Goal: Information Seeking & Learning: Learn about a topic

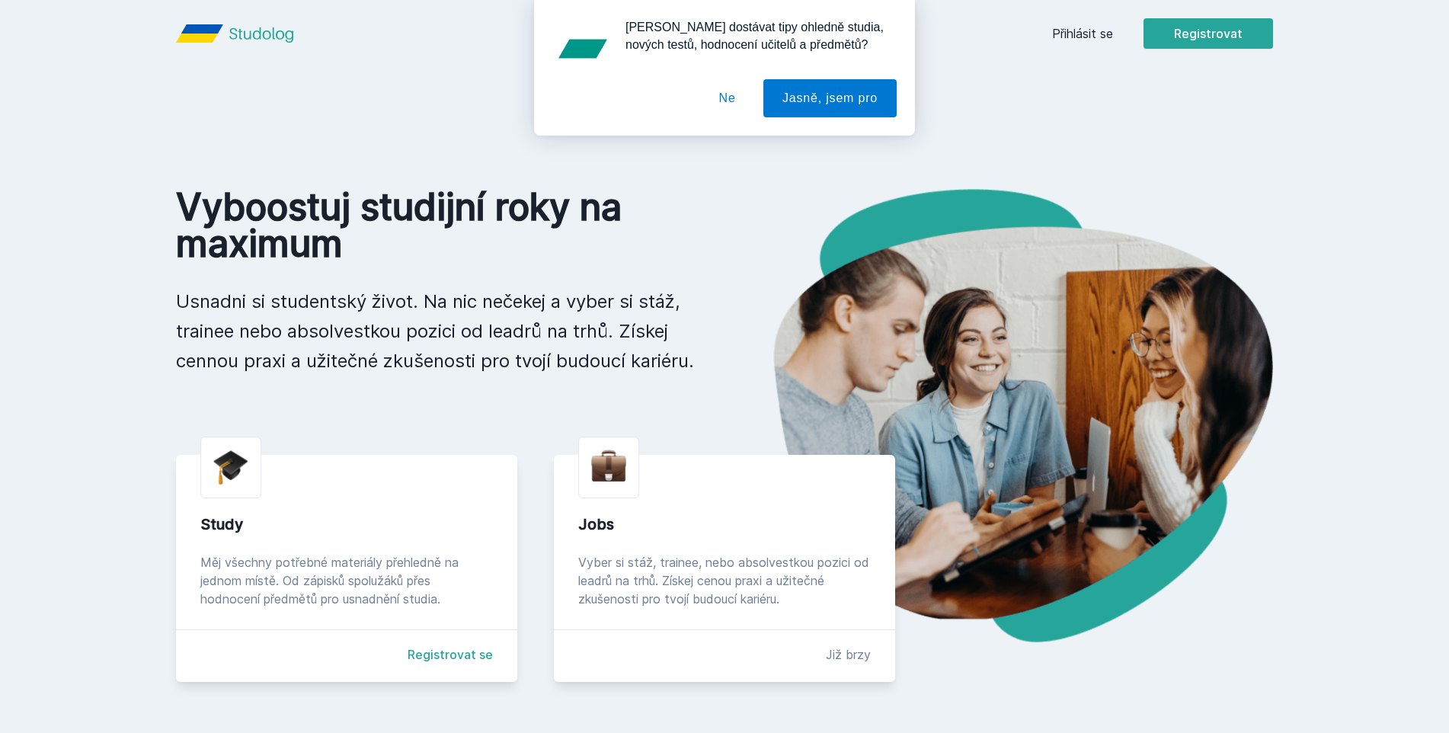
click at [1100, 29] on div "[PERSON_NAME] dostávat tipy ohledně studia, nových testů, hodnocení učitelů a p…" at bounding box center [724, 68] width 1449 height 136
click at [740, 107] on button "Ne" at bounding box center [727, 98] width 55 height 38
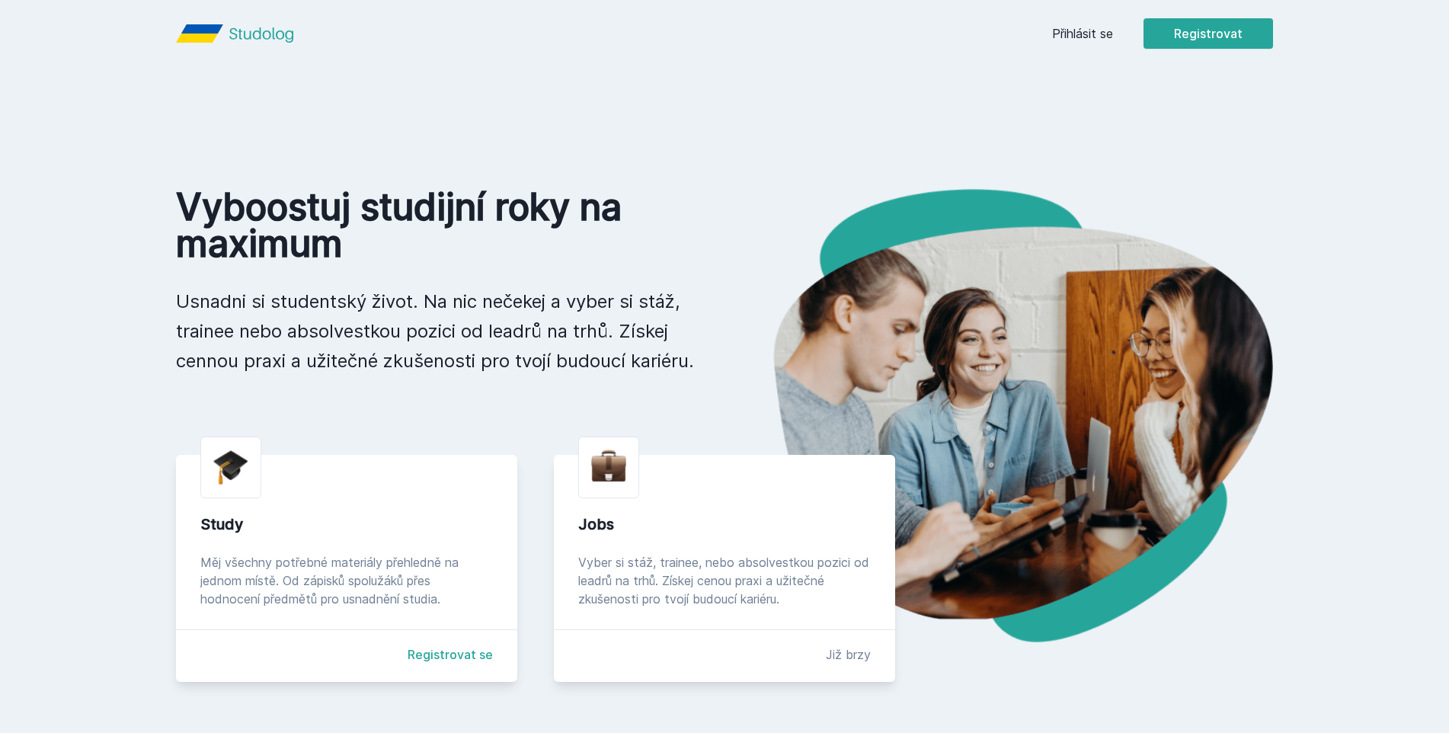
click at [1060, 38] on link "Přihlásit se" at bounding box center [1082, 33] width 61 height 18
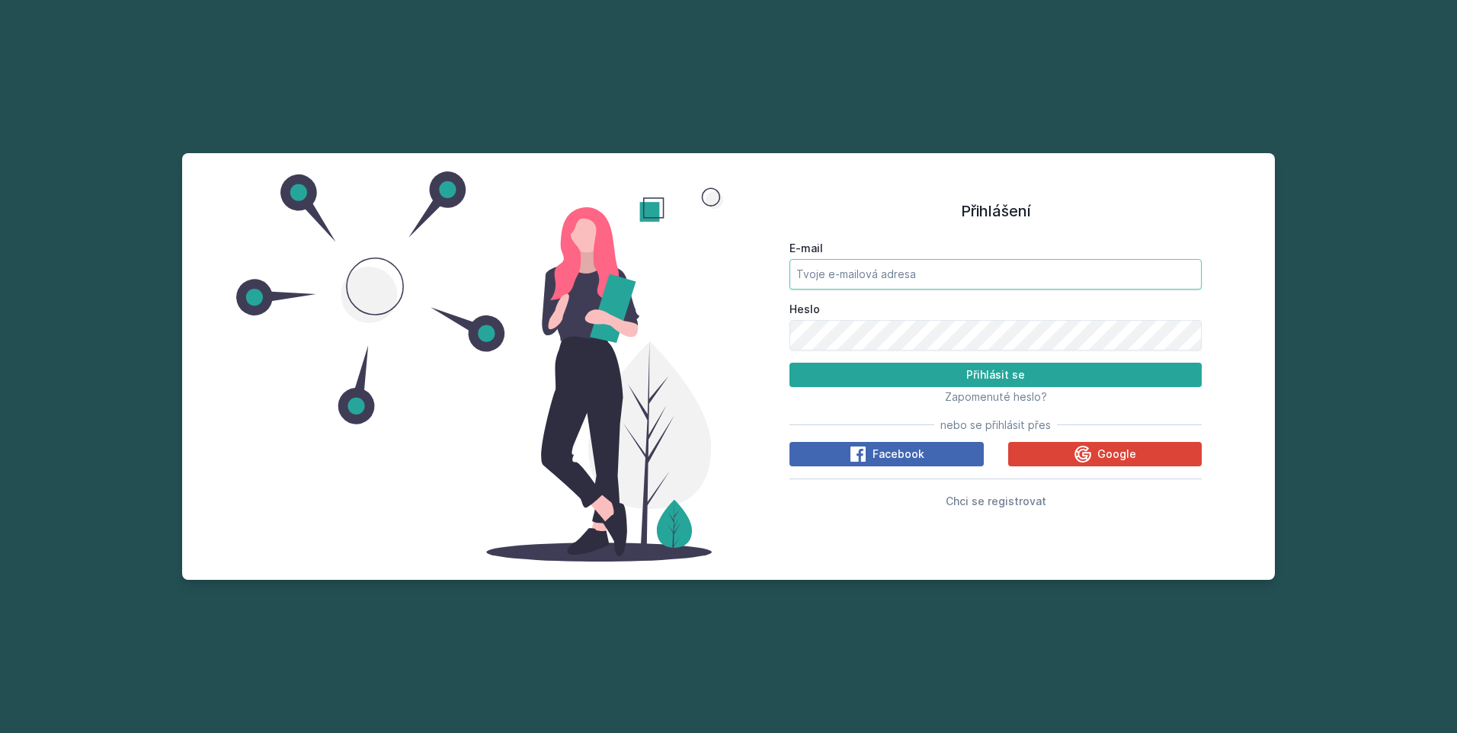
click at [884, 264] on input "E-mail" at bounding box center [995, 274] width 412 height 30
type input "[EMAIL_ADDRESS][DOMAIN_NAME]"
click at [789, 363] on button "Přihlásit se" at bounding box center [995, 375] width 412 height 24
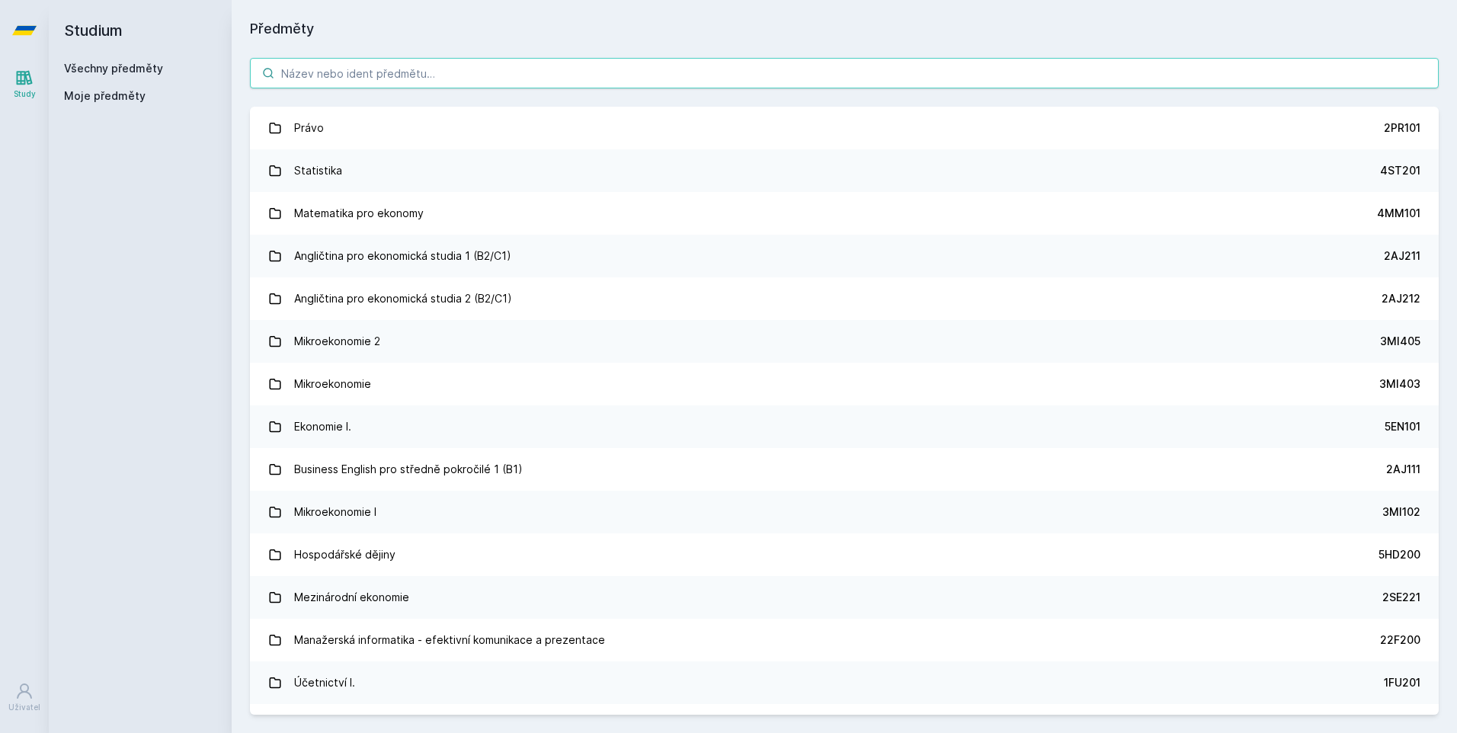
click at [410, 81] on input "search" at bounding box center [844, 73] width 1188 height 30
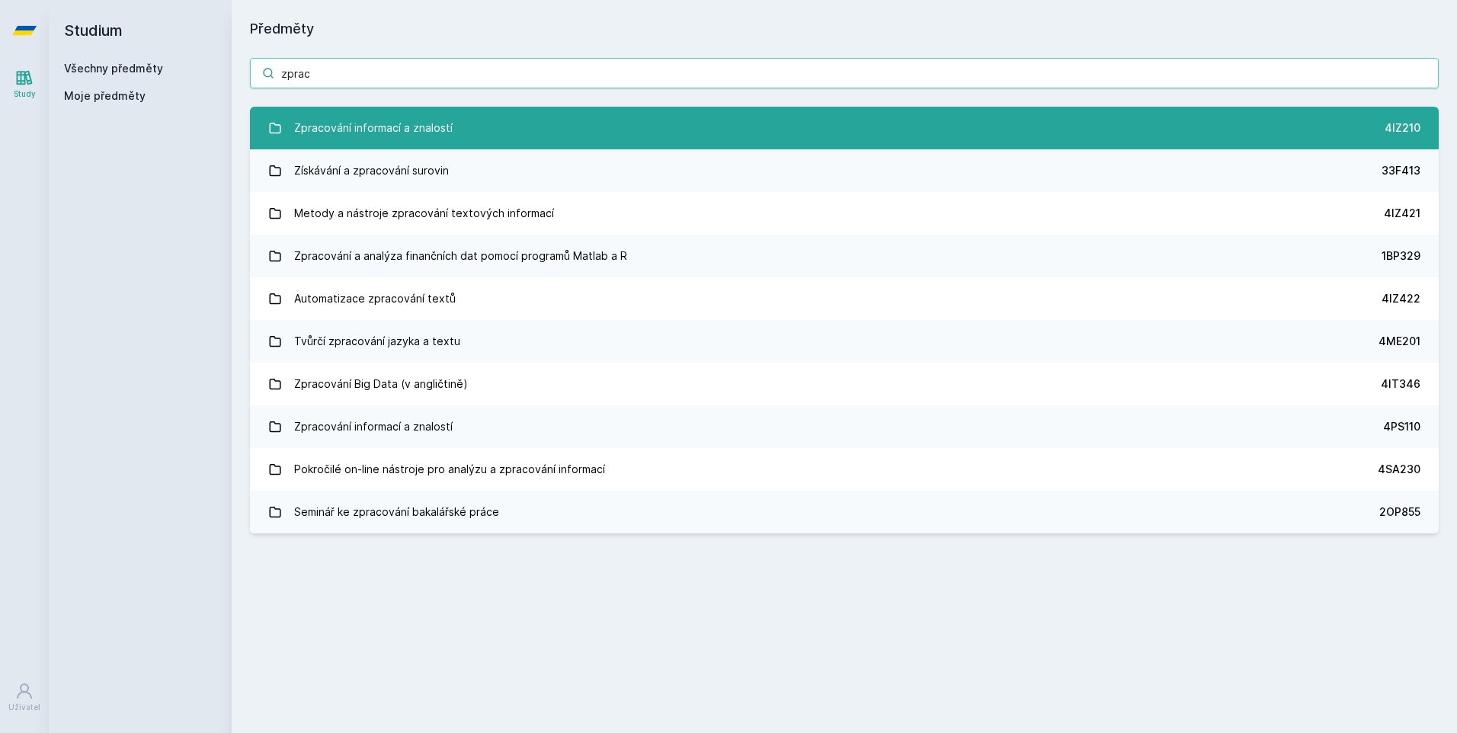
type input "zprac"
click at [418, 137] on div "Zpracování informací a znalostí" at bounding box center [373, 128] width 158 height 30
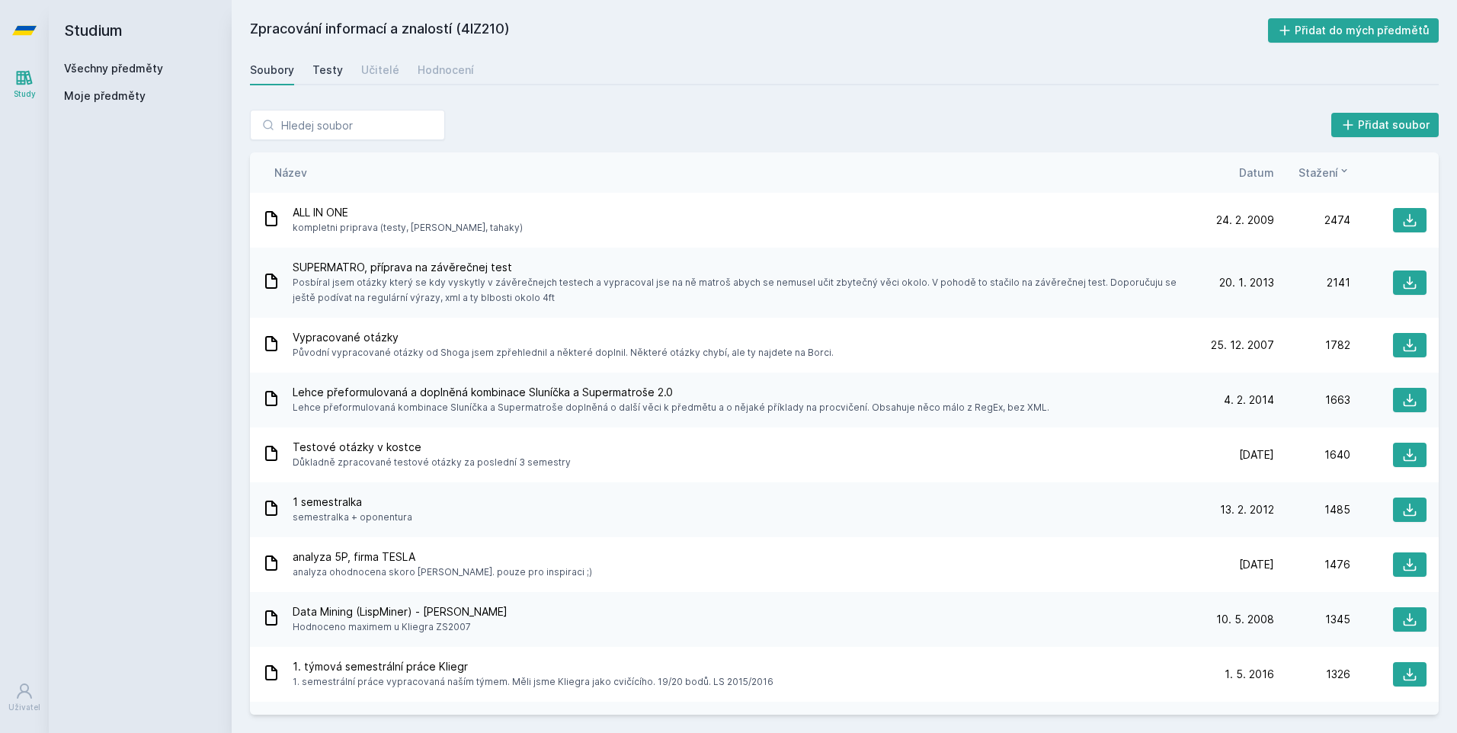
click at [328, 67] on div "Testy" at bounding box center [327, 69] width 30 height 15
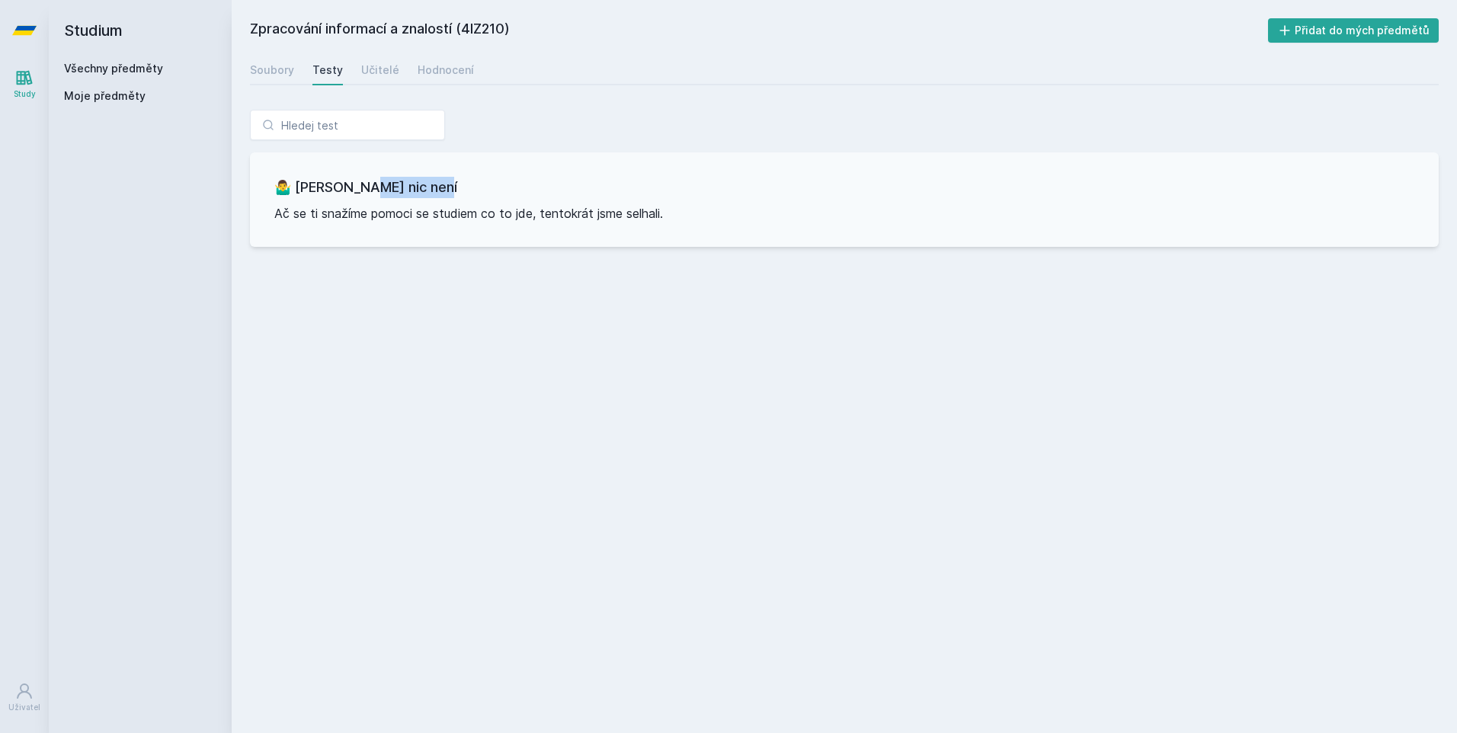
drag, startPoint x: 376, startPoint y: 182, endPoint x: 540, endPoint y: 181, distance: 164.6
click at [540, 181] on h3 "🤷‍♂️ [PERSON_NAME] nic není" at bounding box center [844, 187] width 1140 height 21
click at [379, 79] on link "Učitelé" at bounding box center [380, 70] width 38 height 30
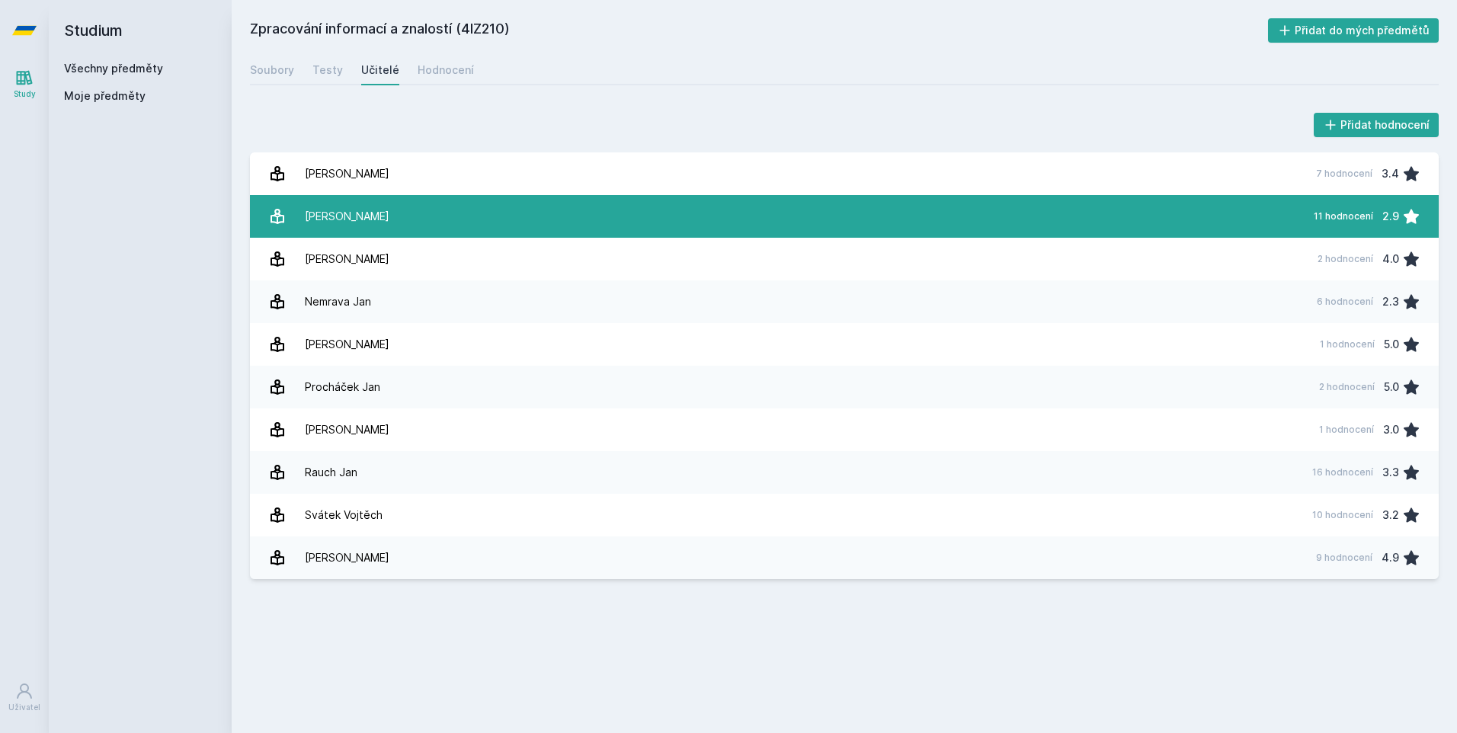
click at [380, 208] on link "[PERSON_NAME] 11 hodnocení 2.9" at bounding box center [844, 216] width 1188 height 43
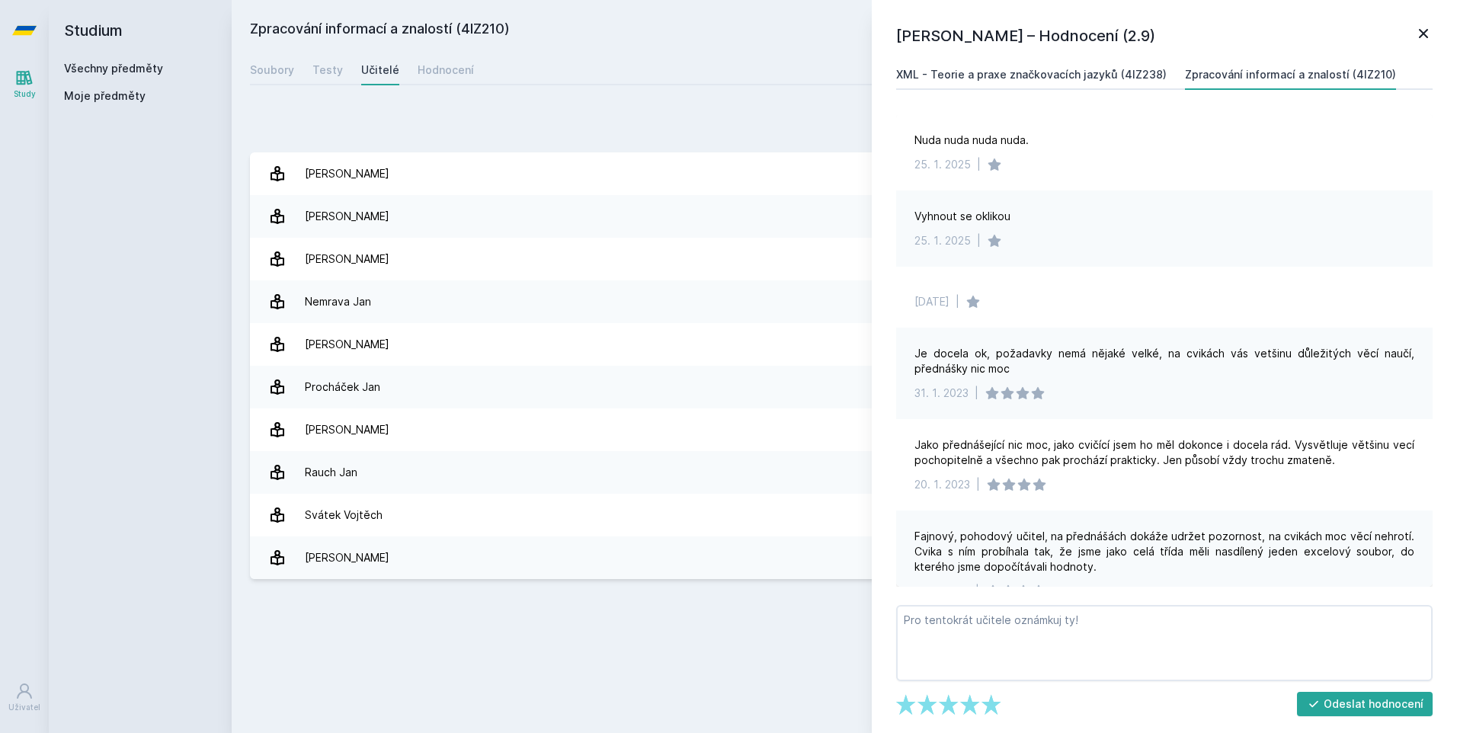
click at [967, 66] on link "XML - Teorie a praxe značkovacích jazyků (4IZ238)" at bounding box center [1031, 74] width 270 height 30
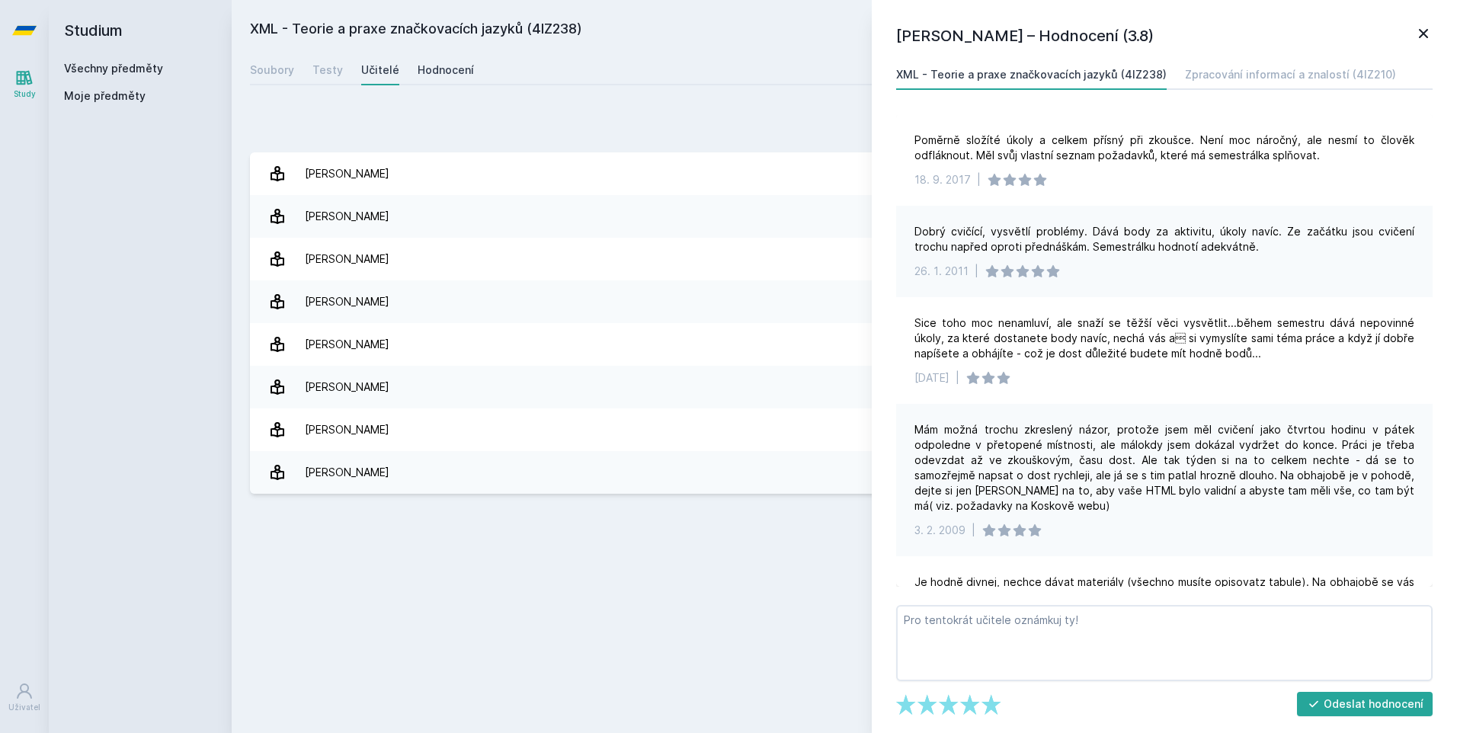
click at [422, 60] on link "Hodnocení" at bounding box center [445, 70] width 56 height 30
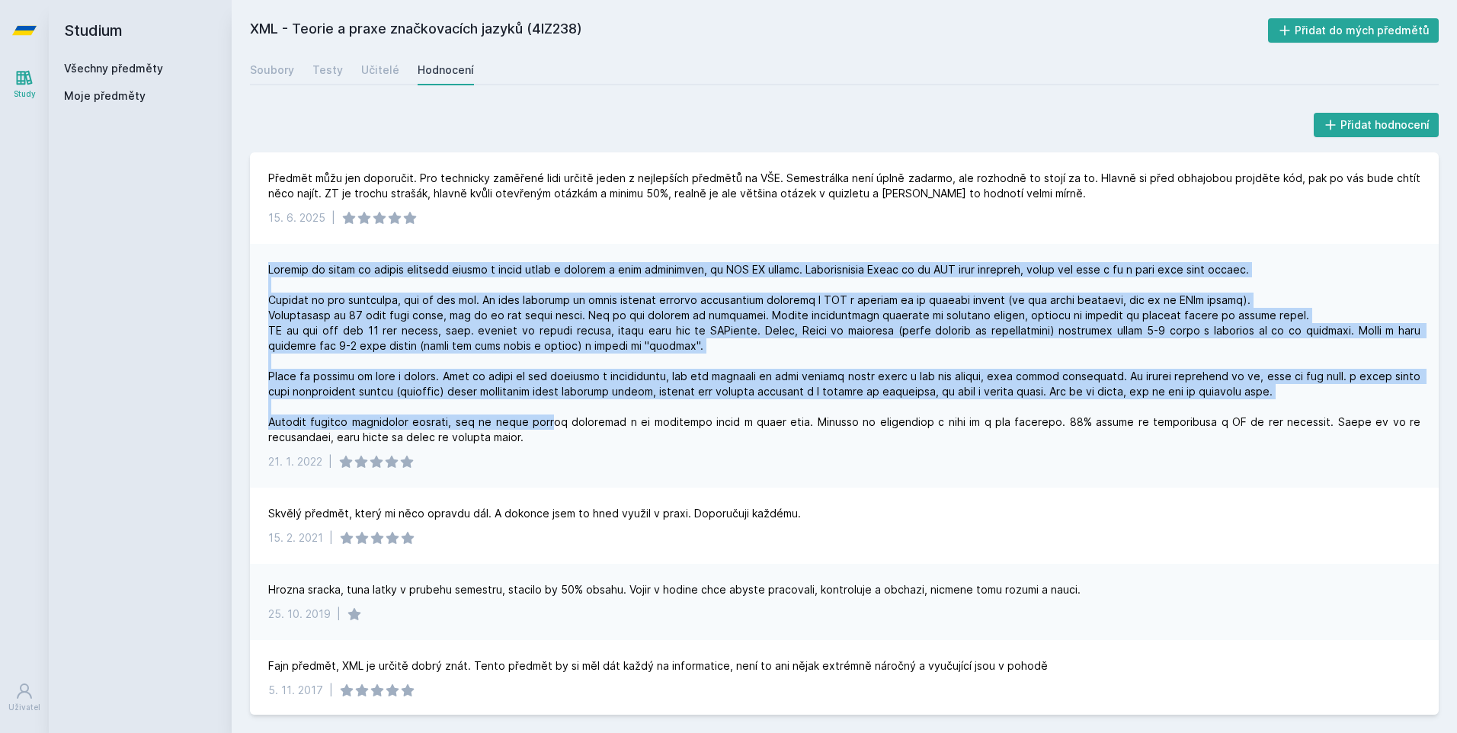
drag, startPoint x: 562, startPoint y: 422, endPoint x: 249, endPoint y: 257, distance: 353.7
click at [249, 257] on div "Přidat hodnocení Předmět můžu jen doporučit. Pro technicky zaměřené lidi určitě…" at bounding box center [844, 411] width 1225 height 641
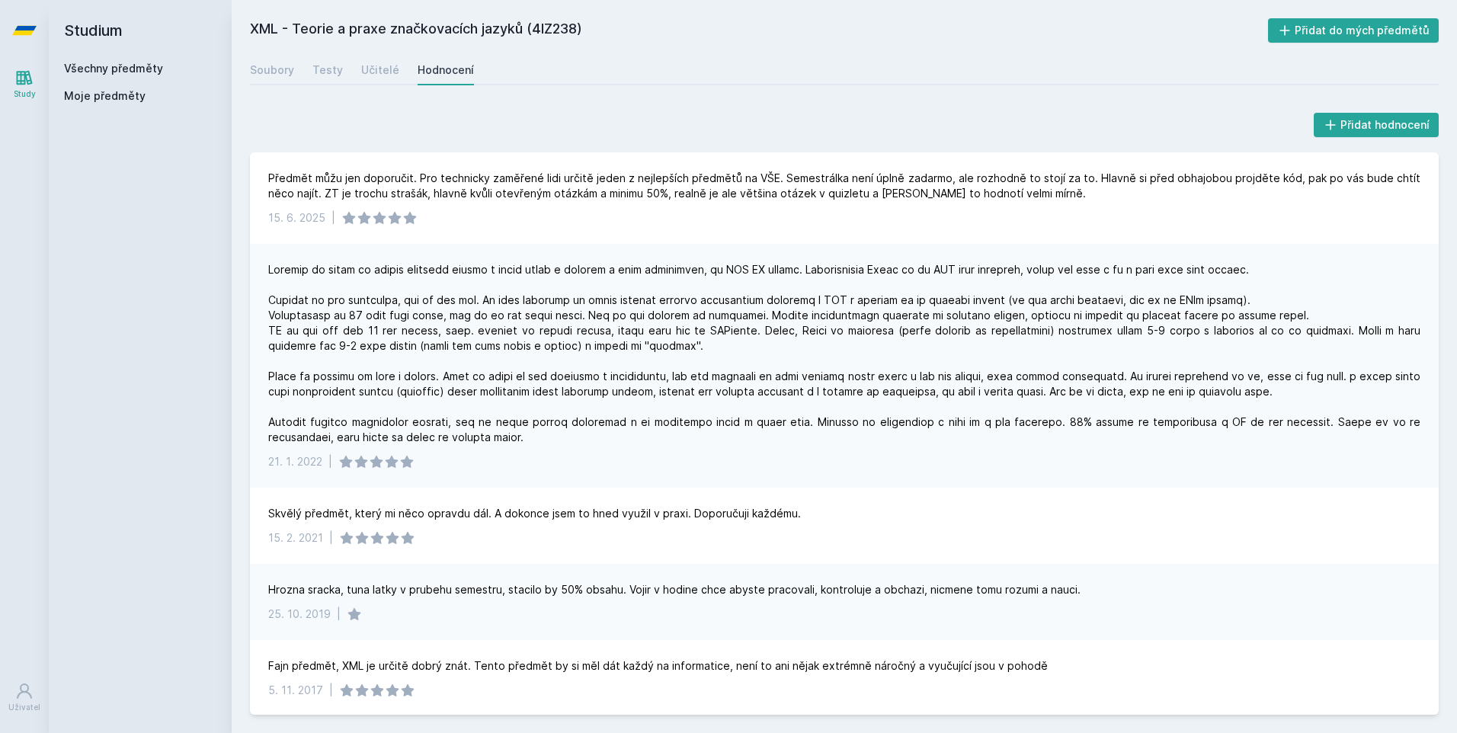
drag, startPoint x: 249, startPoint y: 257, endPoint x: 302, endPoint y: 75, distance: 190.2
click at [302, 75] on div "Soubory Testy Učitelé Hodnocení" at bounding box center [844, 70] width 1188 height 30
click at [312, 79] on link "Testy" at bounding box center [327, 70] width 30 height 30
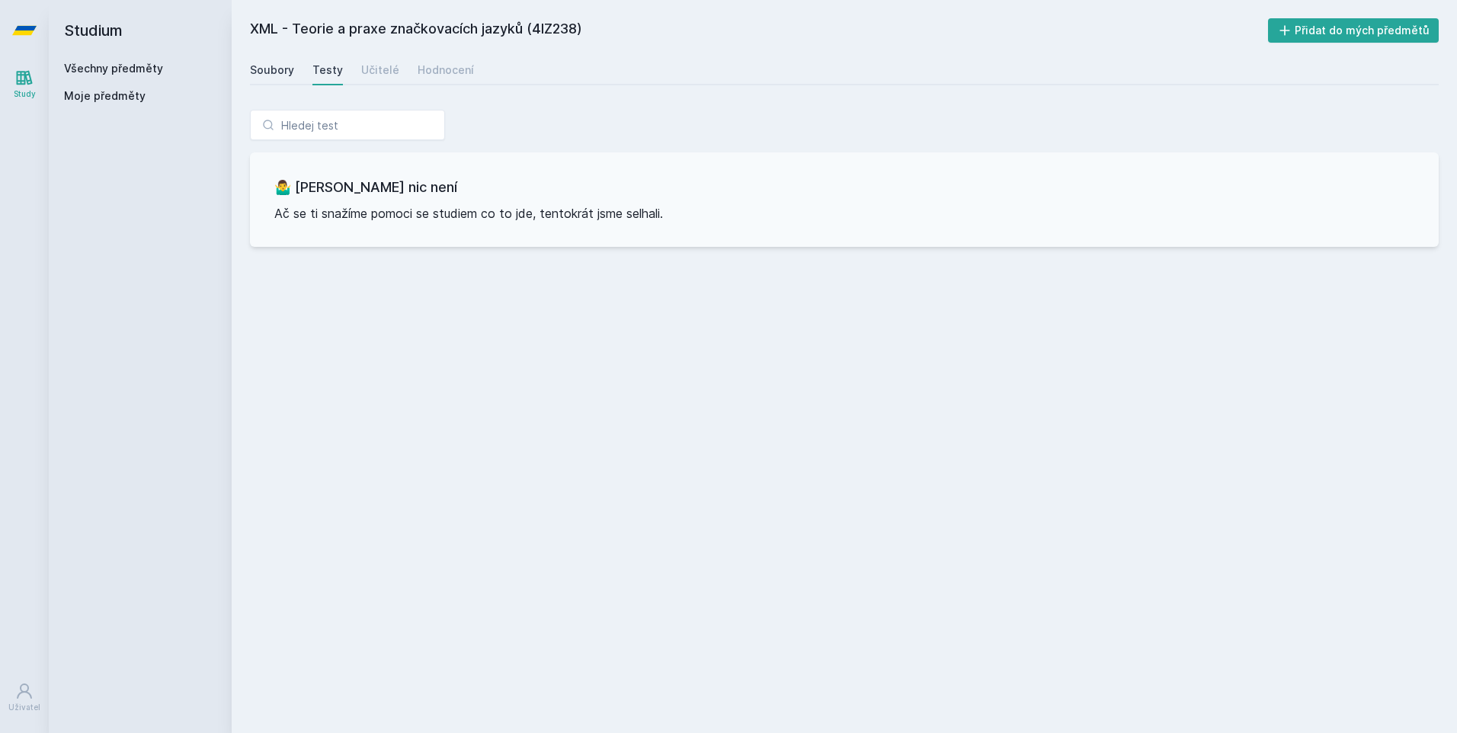
click at [280, 69] on div "Soubory" at bounding box center [272, 69] width 44 height 15
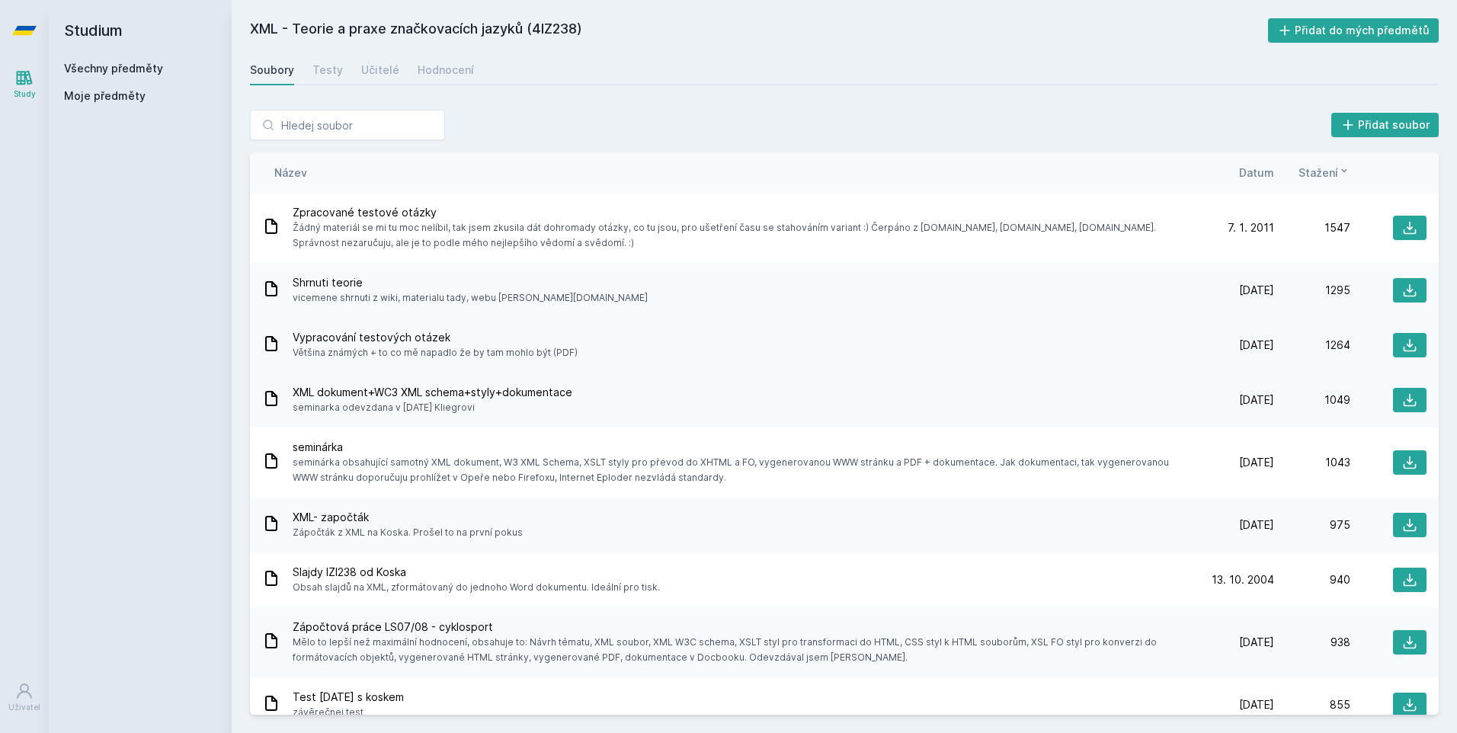
click at [439, 340] on span "Vypracování testových otázek" at bounding box center [435, 337] width 285 height 15
click at [1402, 227] on icon at bounding box center [1409, 227] width 15 height 15
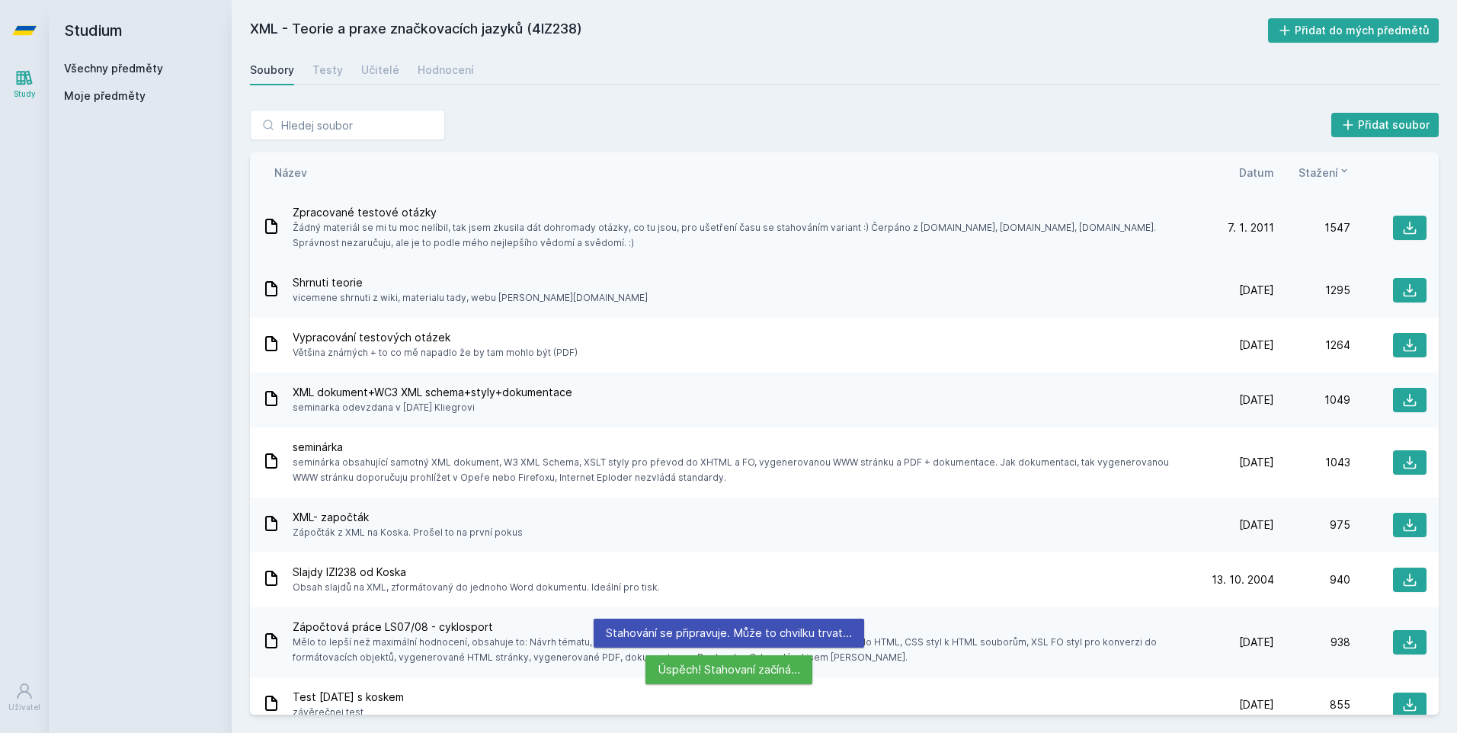
drag, startPoint x: 1246, startPoint y: 225, endPoint x: 1271, endPoint y: 220, distance: 26.3
click at [1271, 220] on div "[DATE] [DATE] 1547" at bounding box center [1312, 228] width 229 height 24
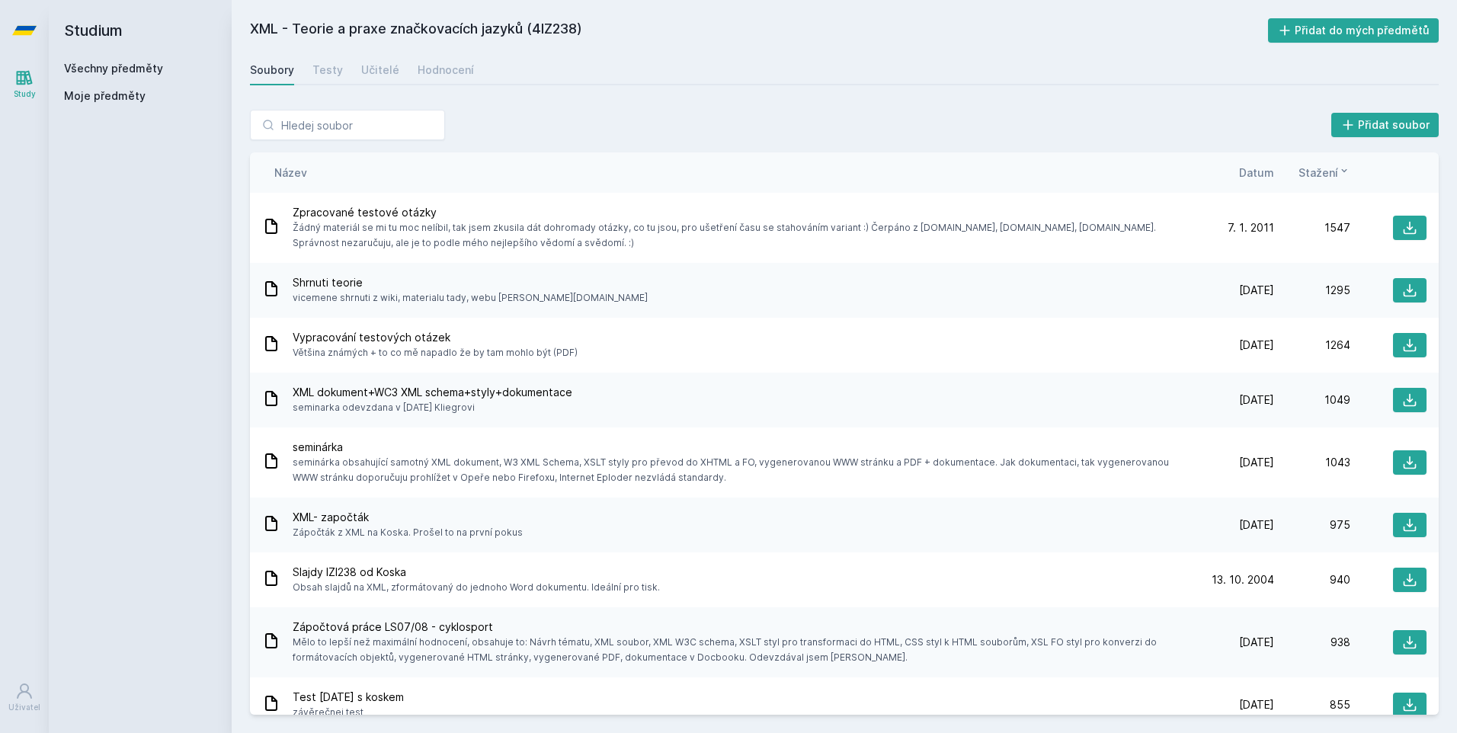
drag, startPoint x: 1116, startPoint y: 2, endPoint x: 1206, endPoint y: 29, distance: 94.0
click at [1073, 49] on div "XML - Teorie a praxe značkovacích jazyků (4IZ238) Přidat do mých předmětů [GEOG…" at bounding box center [844, 366] width 1188 height 696
click at [1318, 177] on span "Stažení" at bounding box center [1318, 173] width 40 height 16
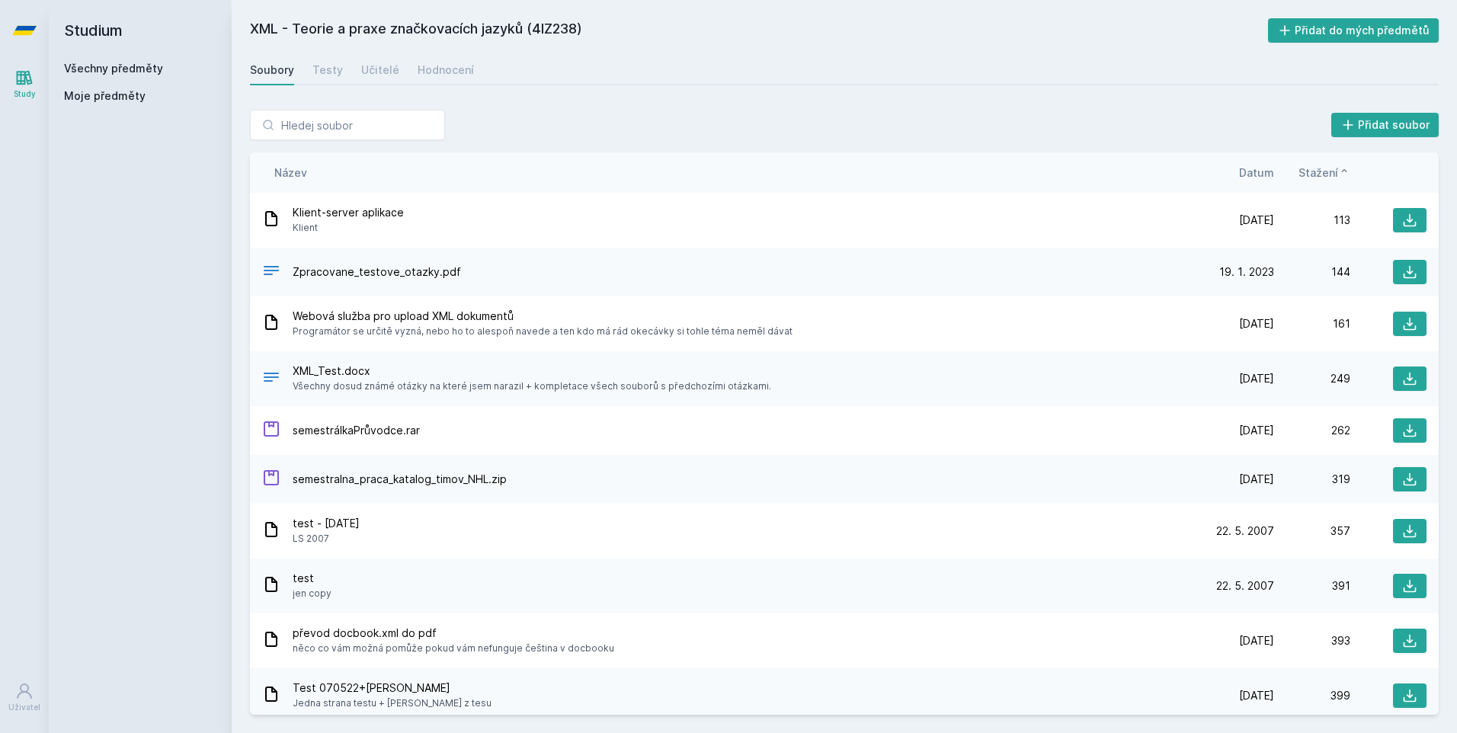
click at [1274, 171] on div "Stažení" at bounding box center [1312, 173] width 76 height 16
click at [1260, 179] on span "Datum" at bounding box center [1256, 173] width 35 height 16
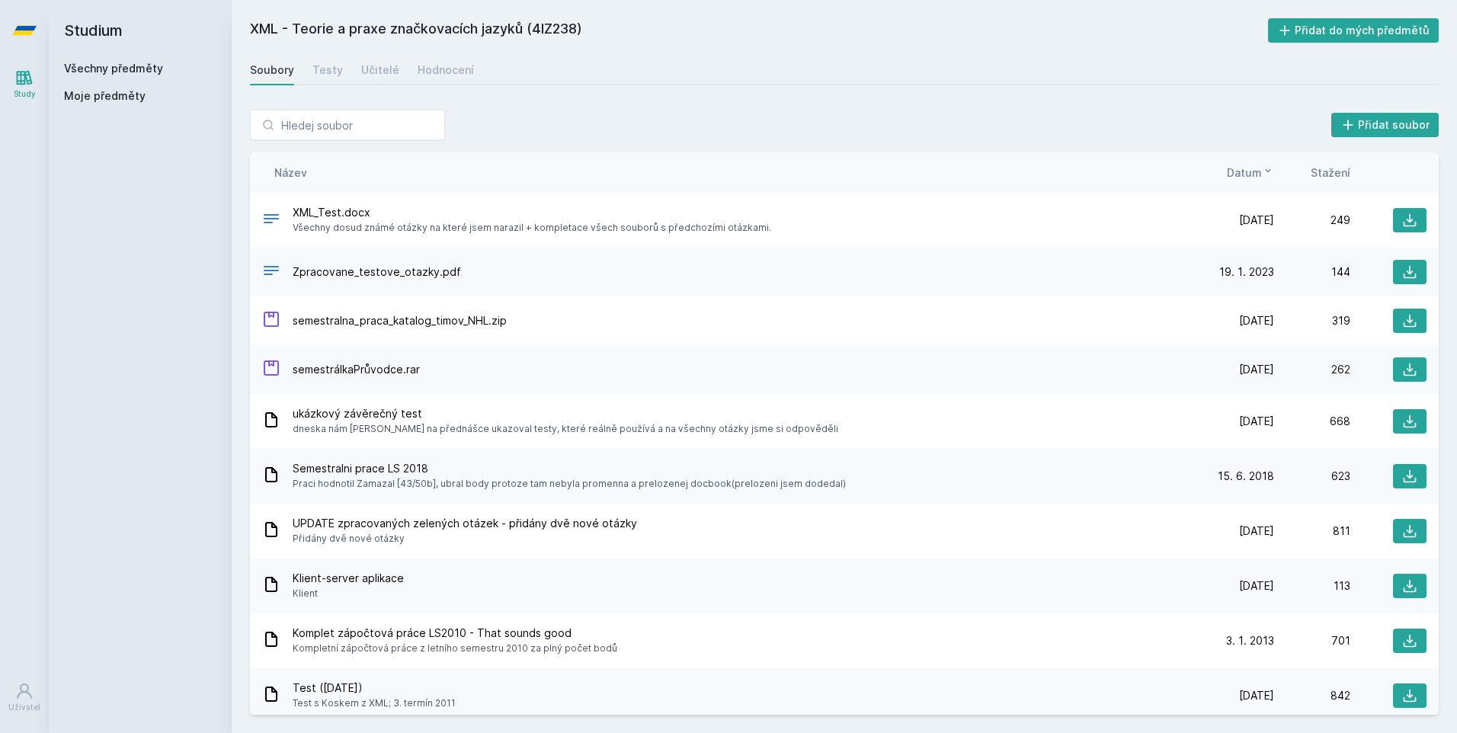
click at [1260, 179] on span "Datum" at bounding box center [1244, 173] width 35 height 16
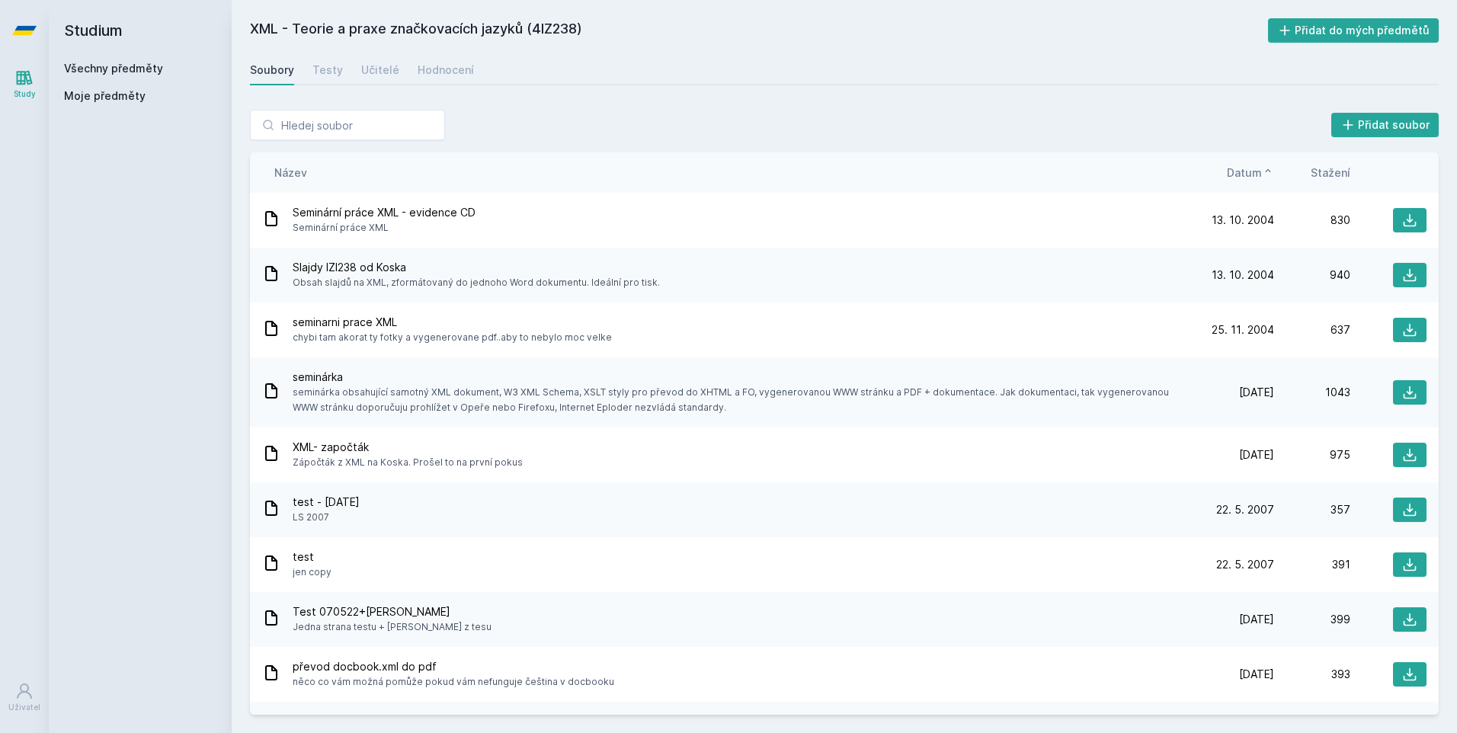
click at [1260, 179] on span "Datum" at bounding box center [1244, 173] width 35 height 16
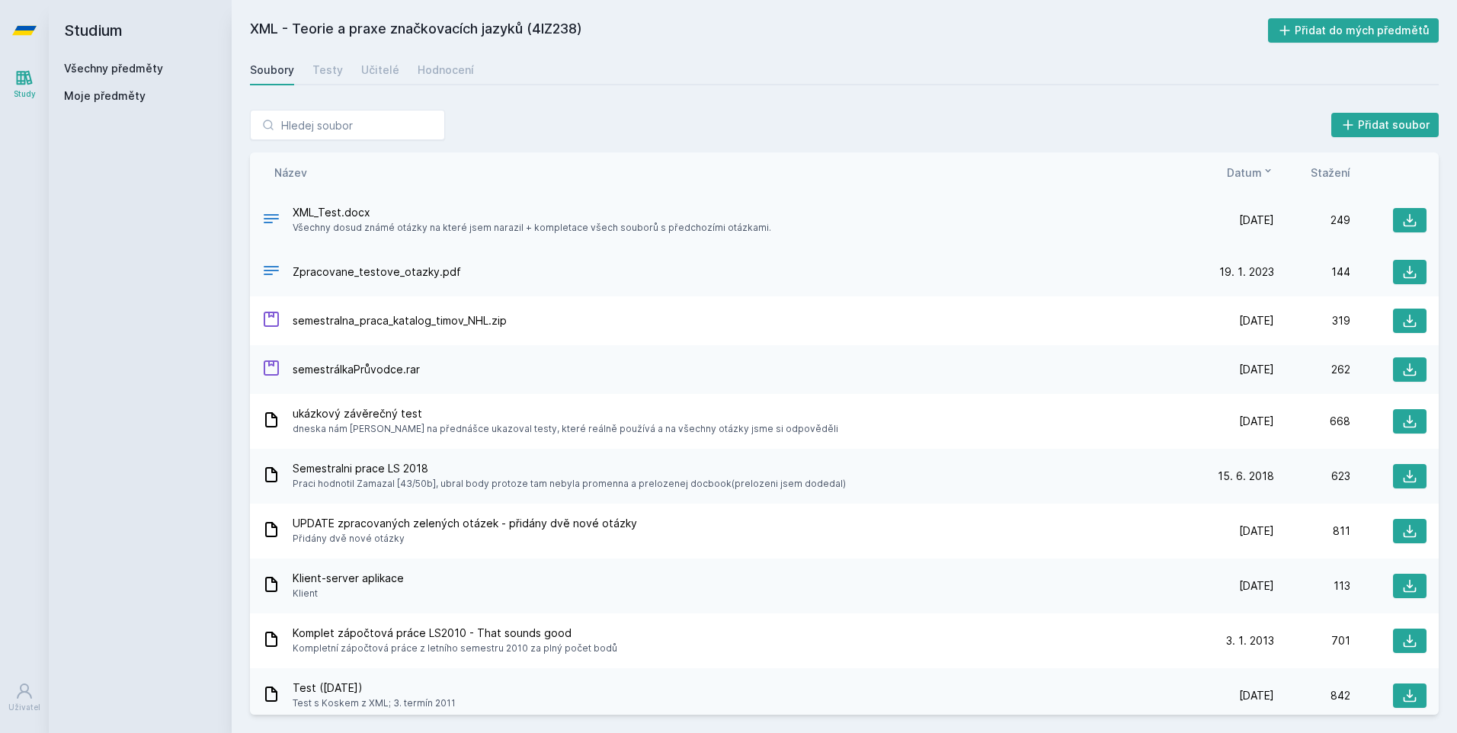
click at [1396, 206] on div "XML_Test.docx Všechny dosud známé otázky na které jsem narazil + kompletace vše…" at bounding box center [844, 220] width 1188 height 55
click at [1407, 220] on icon at bounding box center [1409, 220] width 15 height 15
